Goal: Transaction & Acquisition: Purchase product/service

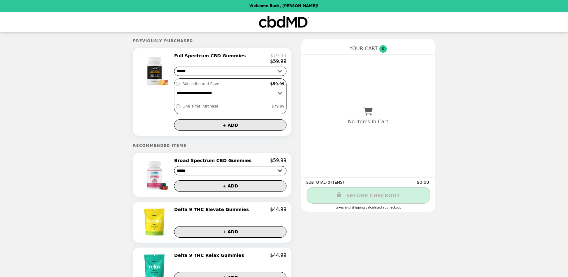
select select "******"
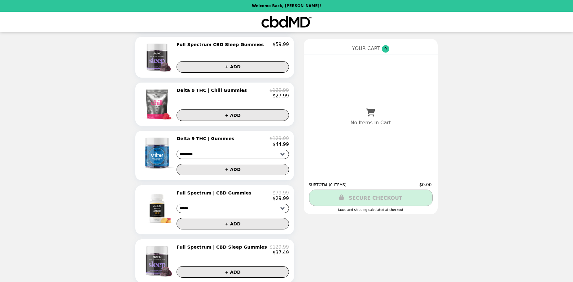
scroll to position [363, 0]
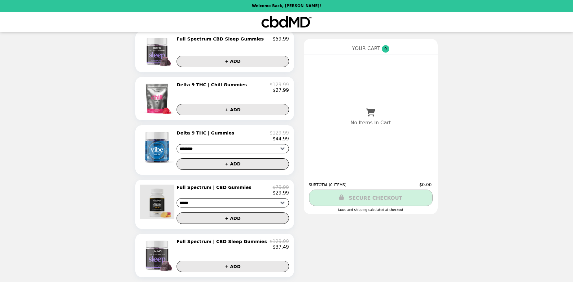
click at [169, 201] on img at bounding box center [158, 202] width 36 height 35
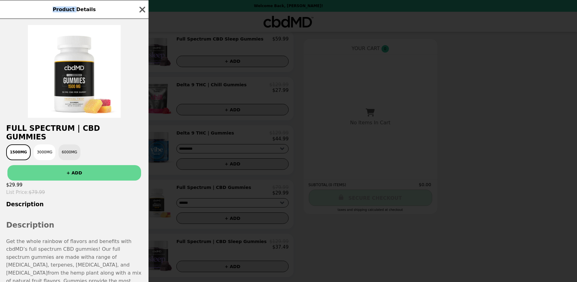
click at [60, 146] on button "6000MG" at bounding box center [70, 153] width 22 height 16
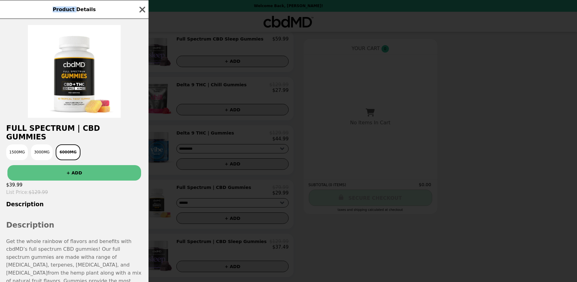
click at [110, 168] on button "+ ADD" at bounding box center [74, 172] width 134 height 15
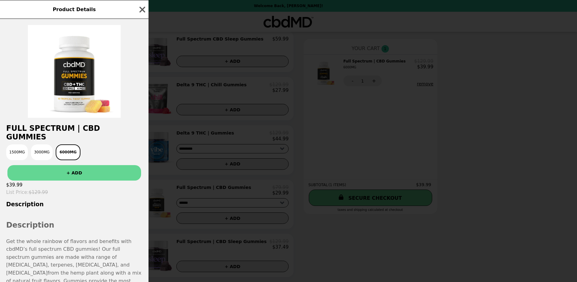
click at [119, 201] on h3 "Description" at bounding box center [74, 204] width 149 height 7
click at [121, 37] on div at bounding box center [74, 71] width 109 height 93
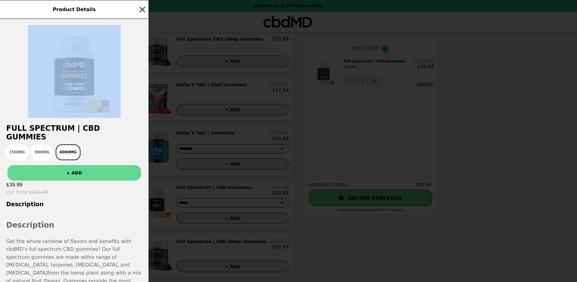
click at [121, 38] on div at bounding box center [74, 71] width 109 height 93
click at [20, 45] on div at bounding box center [74, 71] width 109 height 93
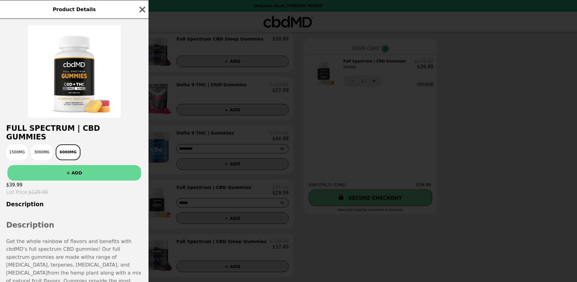
click at [111, 205] on div "Full Spectrum | CBD Gummies 1500MG 3000MG 6000MG + ADD $39.99 List Price : $129…" at bounding box center [74, 150] width 149 height 263
click at [377, 77] on div "Product Details Full Spectrum | CBD Gummies 1500MG 3000MG 6000MG + ADD $39.99 L…" at bounding box center [288, 141] width 577 height 282
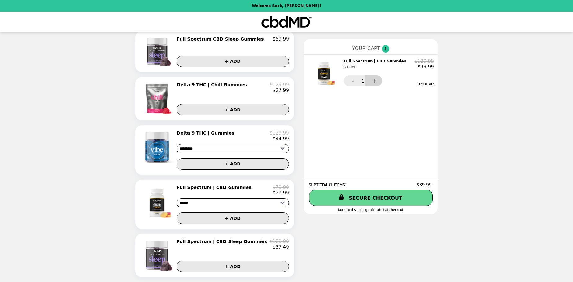
click at [365, 82] on button "+" at bounding box center [373, 81] width 17 height 11
click at [344, 82] on button "-" at bounding box center [352, 81] width 17 height 11
click at [379, 198] on link "SECURE CHECKOUT" at bounding box center [370, 198] width 125 height 16
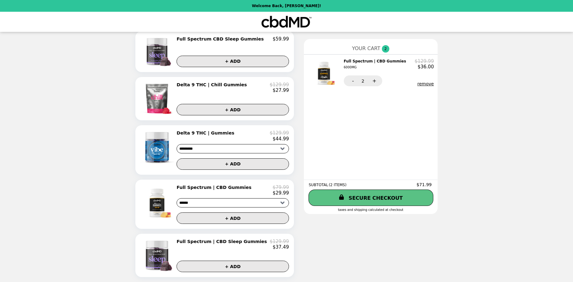
click at [379, 198] on link "SECURE CHECKOUT" at bounding box center [370, 198] width 125 height 16
click at [365, 81] on button "+" at bounding box center [373, 81] width 17 height 11
click at [383, 198] on link "SECURE CHECKOUT" at bounding box center [370, 198] width 125 height 16
